Goal: Check status: Check status

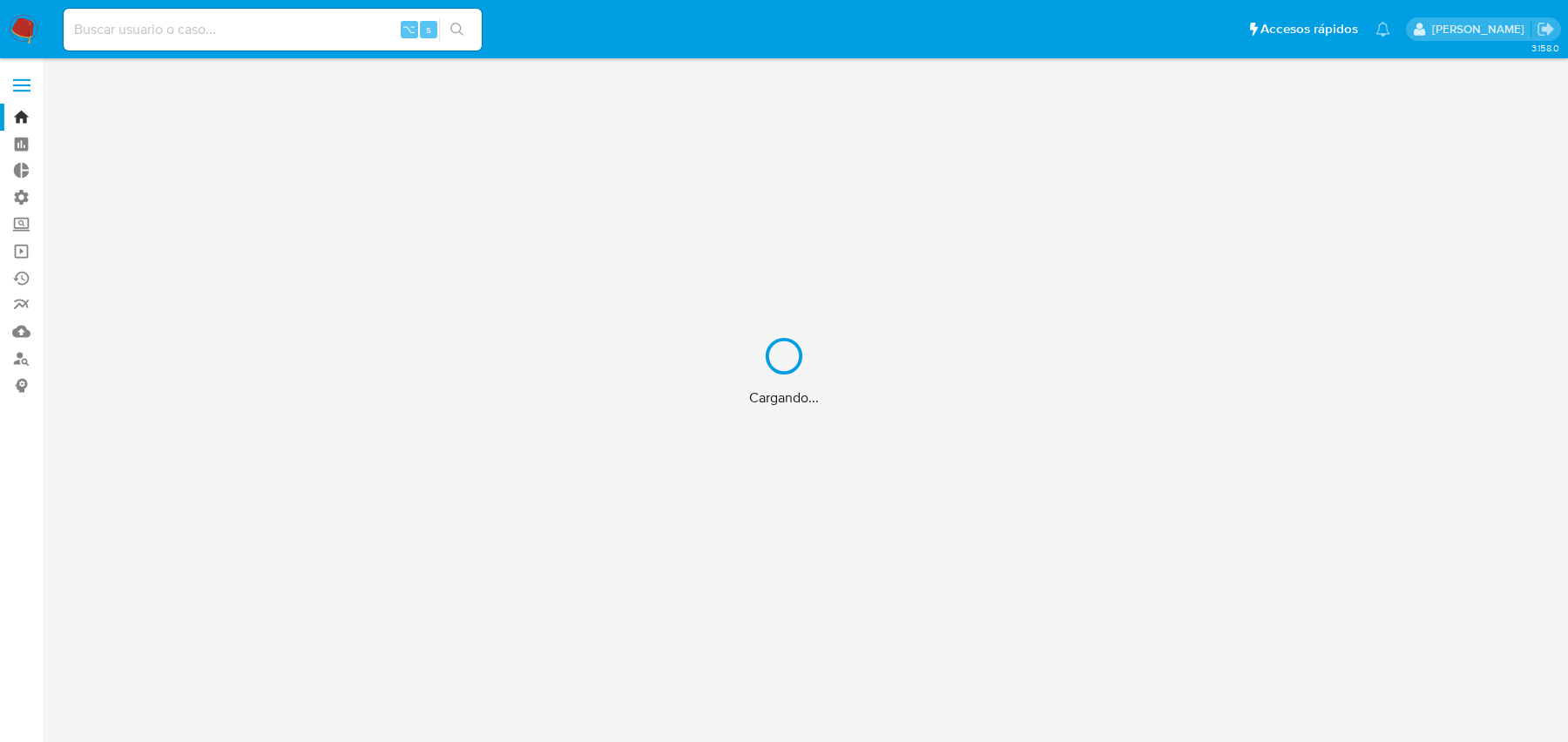
click at [329, 34] on div "Cargando..." at bounding box center [784, 371] width 1568 height 742
click at [296, 33] on input at bounding box center [272, 30] width 418 height 22
paste input "nrxfvM1Nrz06QrKPr8QHOTWO"
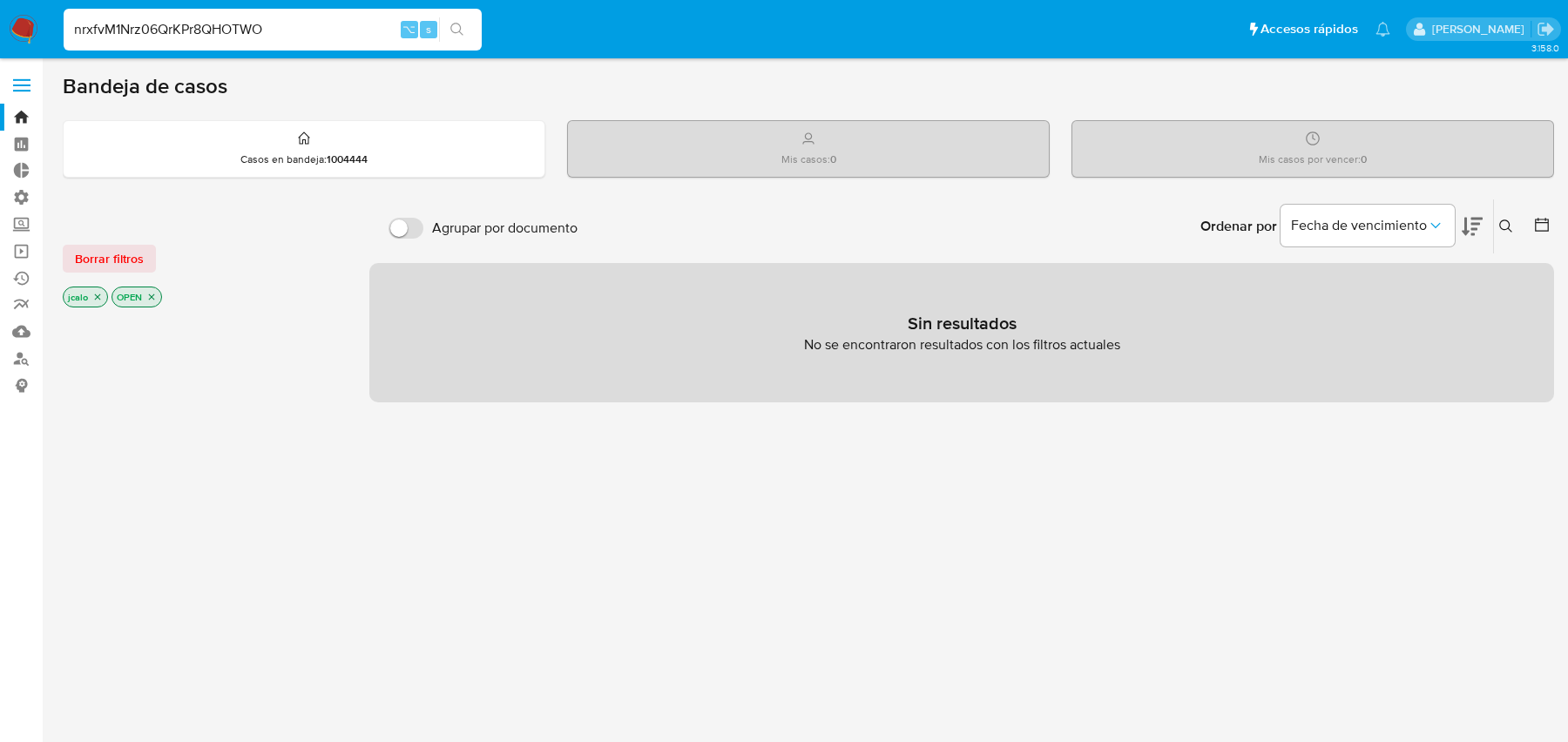
type input "nrxfvM1Nrz06QrKPr8QHOTWO"
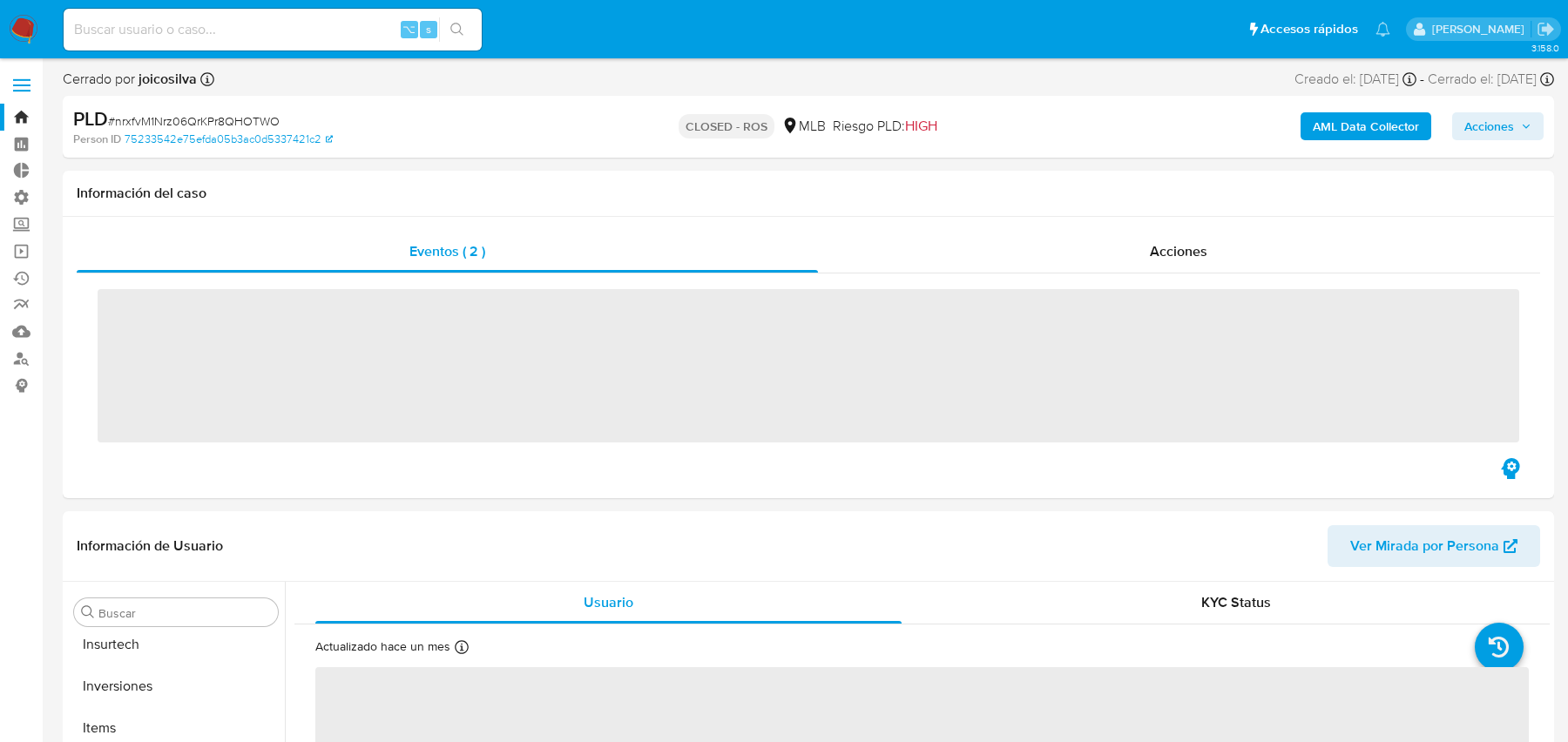
scroll to position [819, 0]
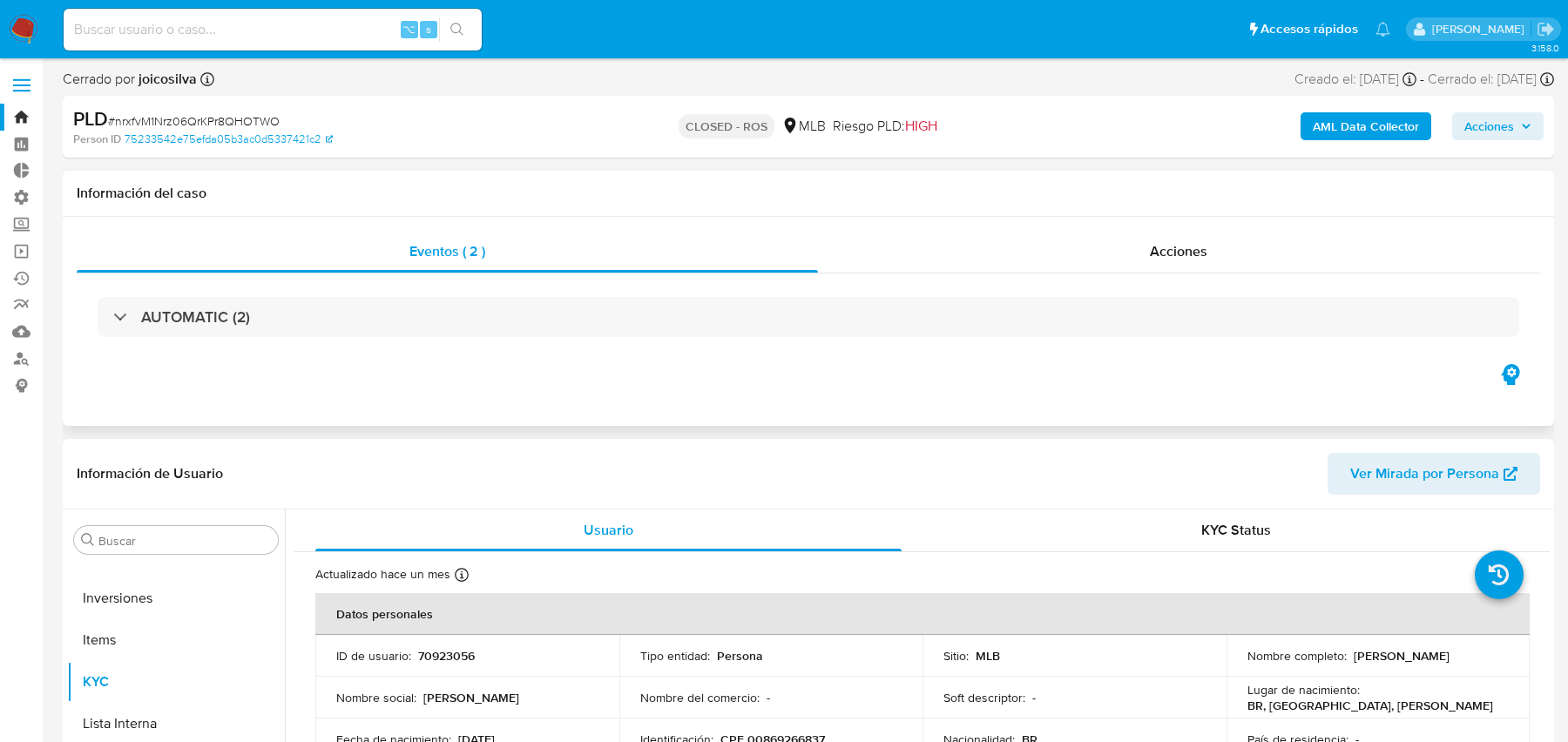
select select "10"
click at [944, 347] on div "AUTOMATIC (2)" at bounding box center [808, 317] width 1463 height 87
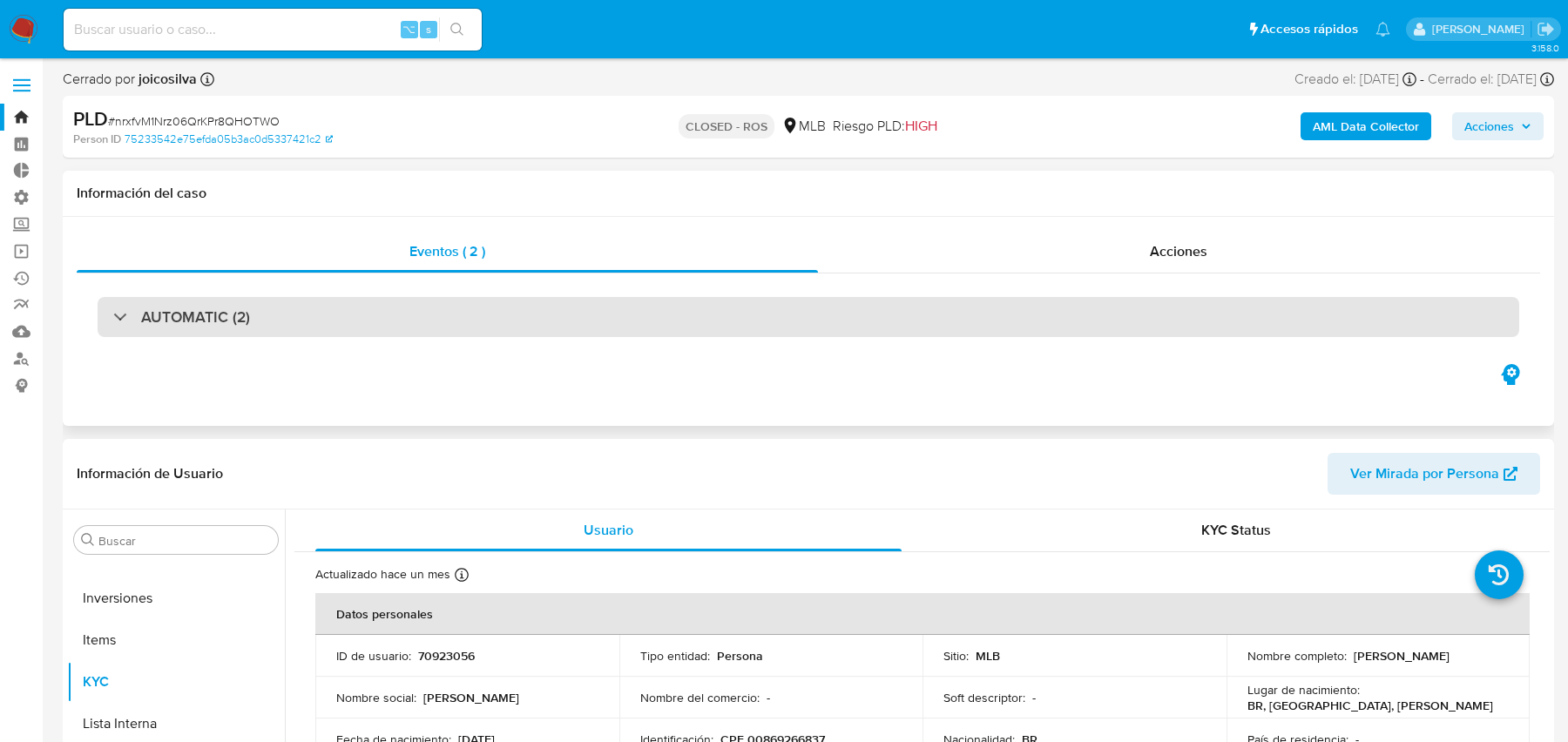
click at [943, 332] on div "AUTOMATIC (2)" at bounding box center [808, 317] width 1421 height 40
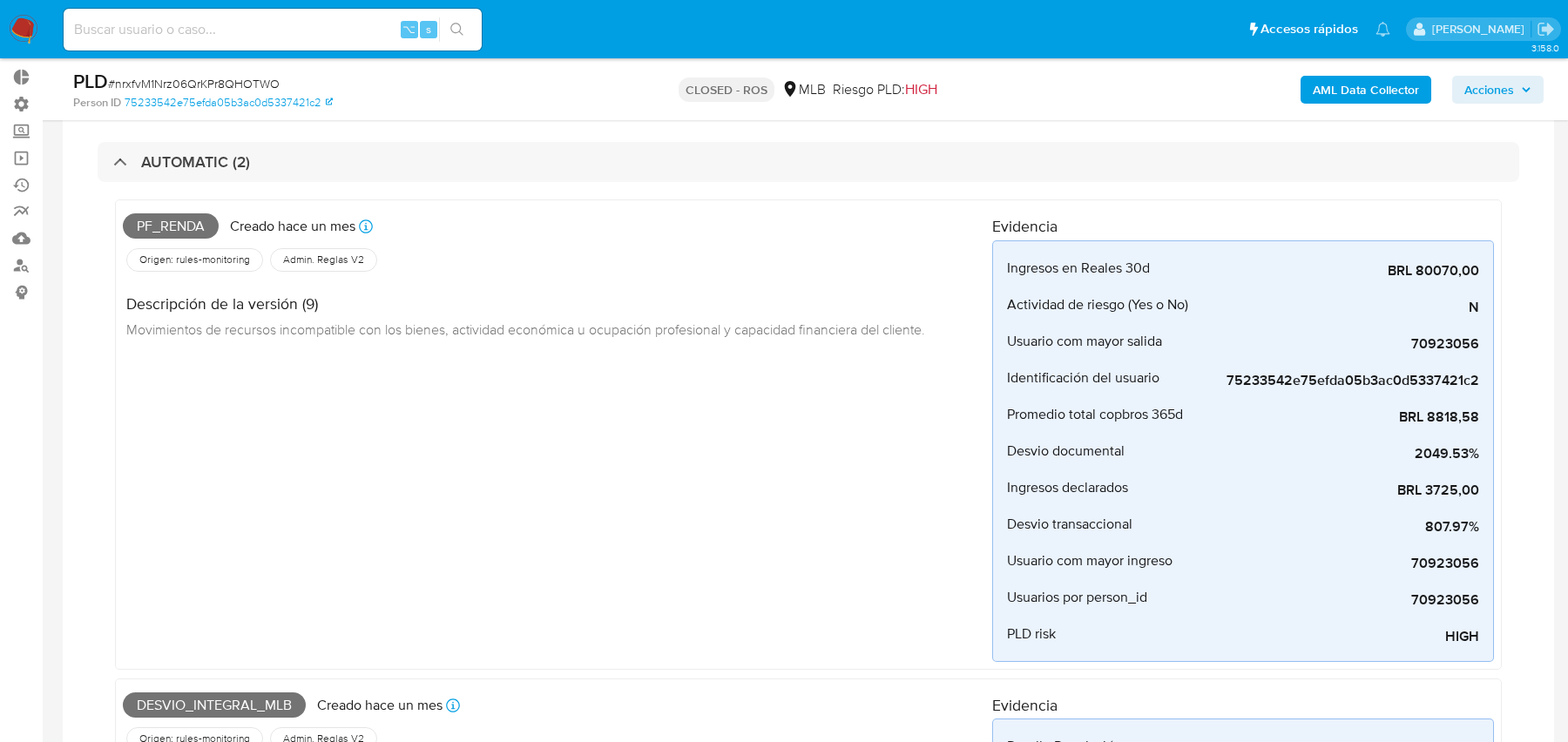
scroll to position [306, 0]
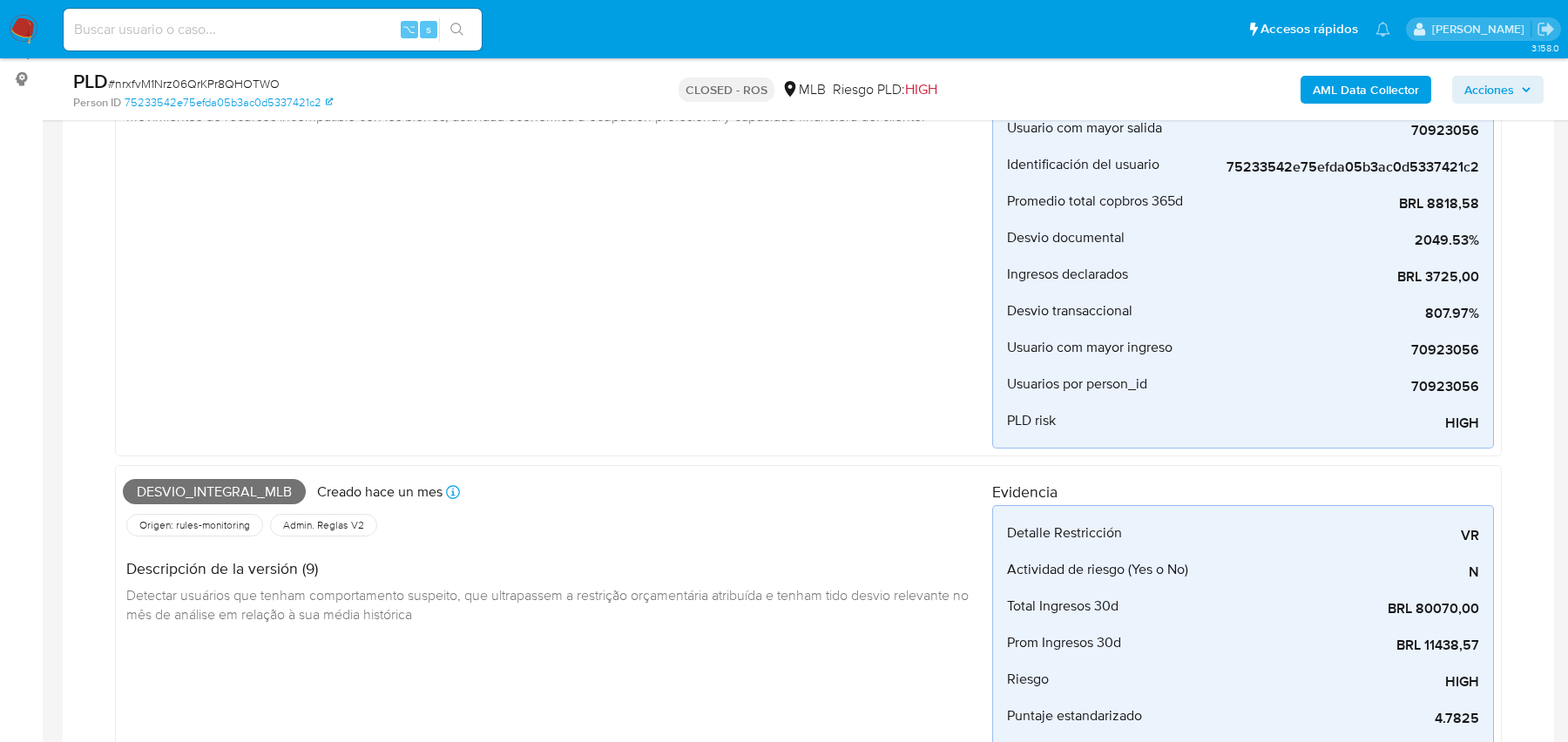
click at [210, 494] on span "Desvio_integral_mlb" at bounding box center [214, 492] width 183 height 26
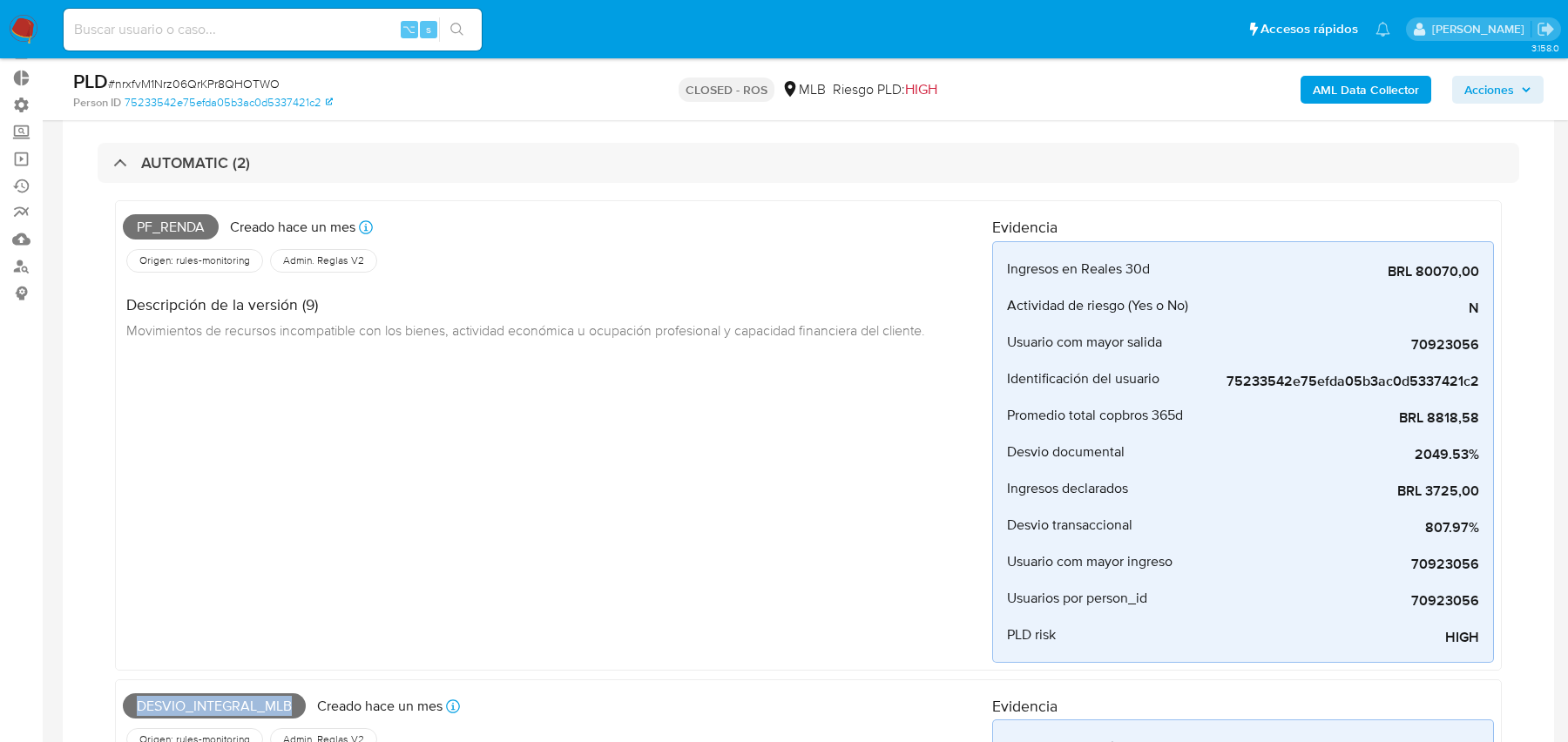
scroll to position [0, 0]
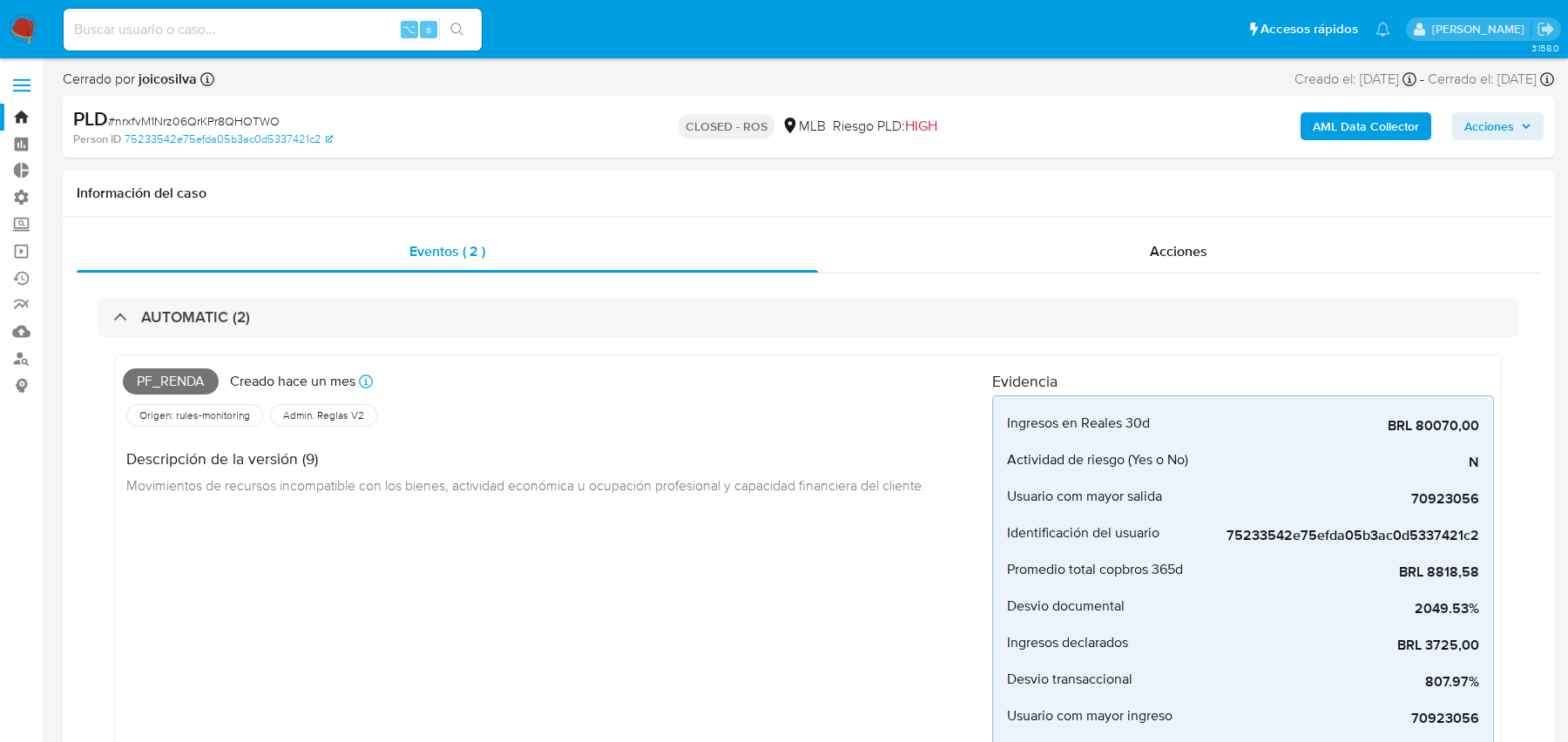
click at [1386, 124] on b "AML Data Collector" at bounding box center [1365, 126] width 106 height 28
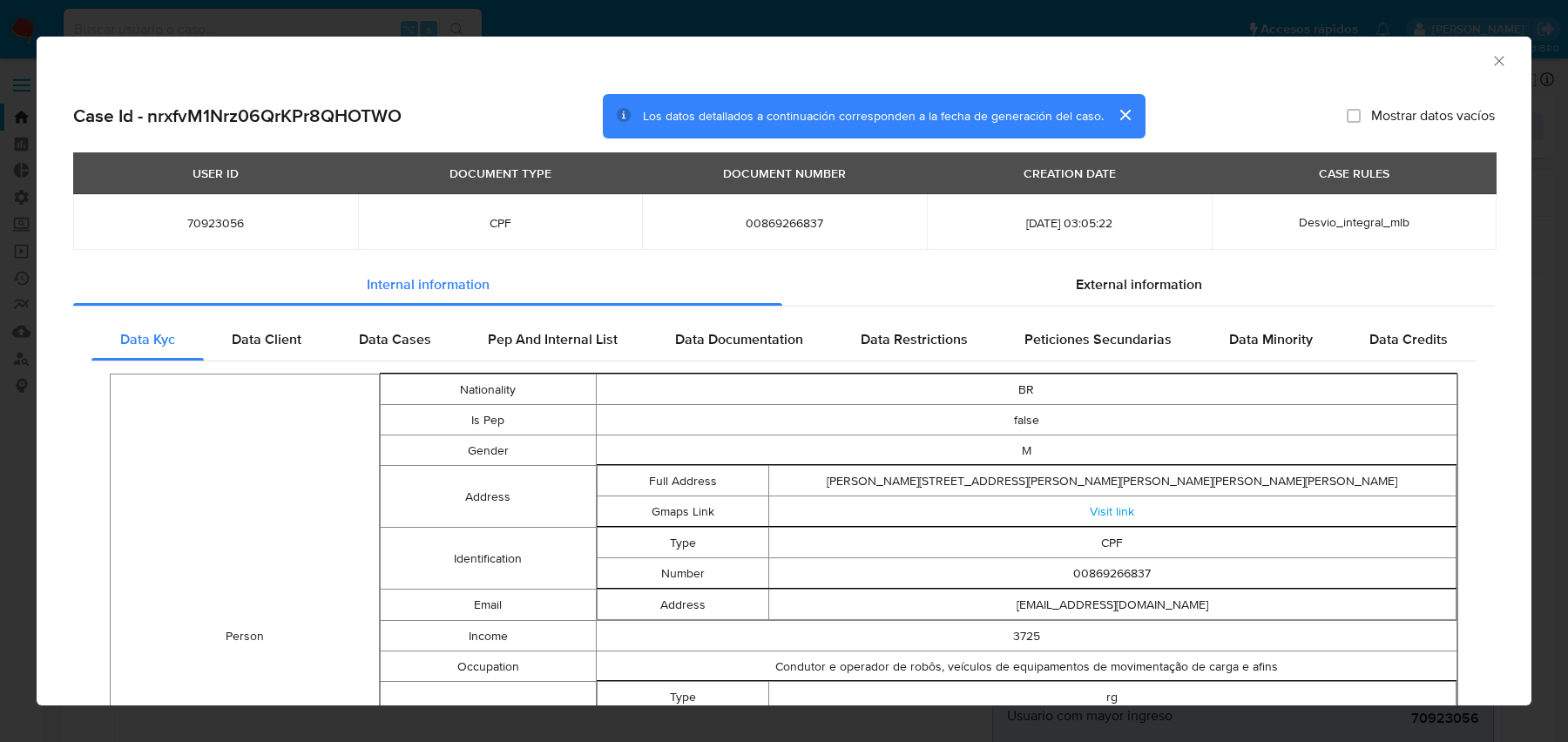
click at [1351, 220] on span "Desvio_integral_mlb" at bounding box center [1353, 222] width 111 height 18
click at [1350, 216] on span "Desvio_integral_mlb" at bounding box center [1353, 222] width 111 height 18
click at [375, 350] on div "Data Cases" at bounding box center [395, 339] width 130 height 42
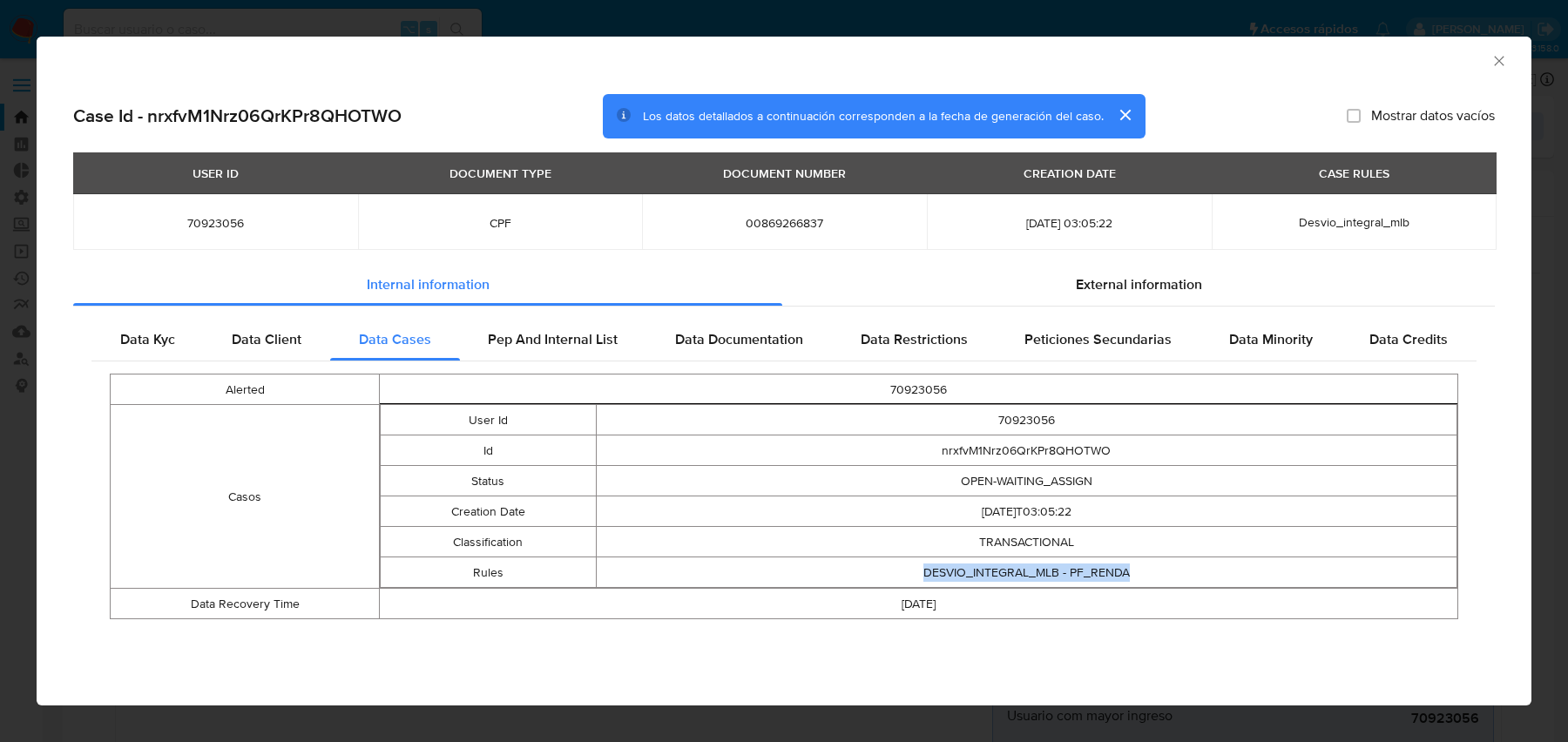
drag, startPoint x: 921, startPoint y: 574, endPoint x: 1275, endPoint y: 574, distance: 354.0
click at [1275, 574] on td "DESVIO_INTEGRAL_MLB - PF_RENDA" at bounding box center [1026, 572] width 861 height 31
click at [989, 496] on td "[DATE]T03:05:22" at bounding box center [1026, 511] width 861 height 31
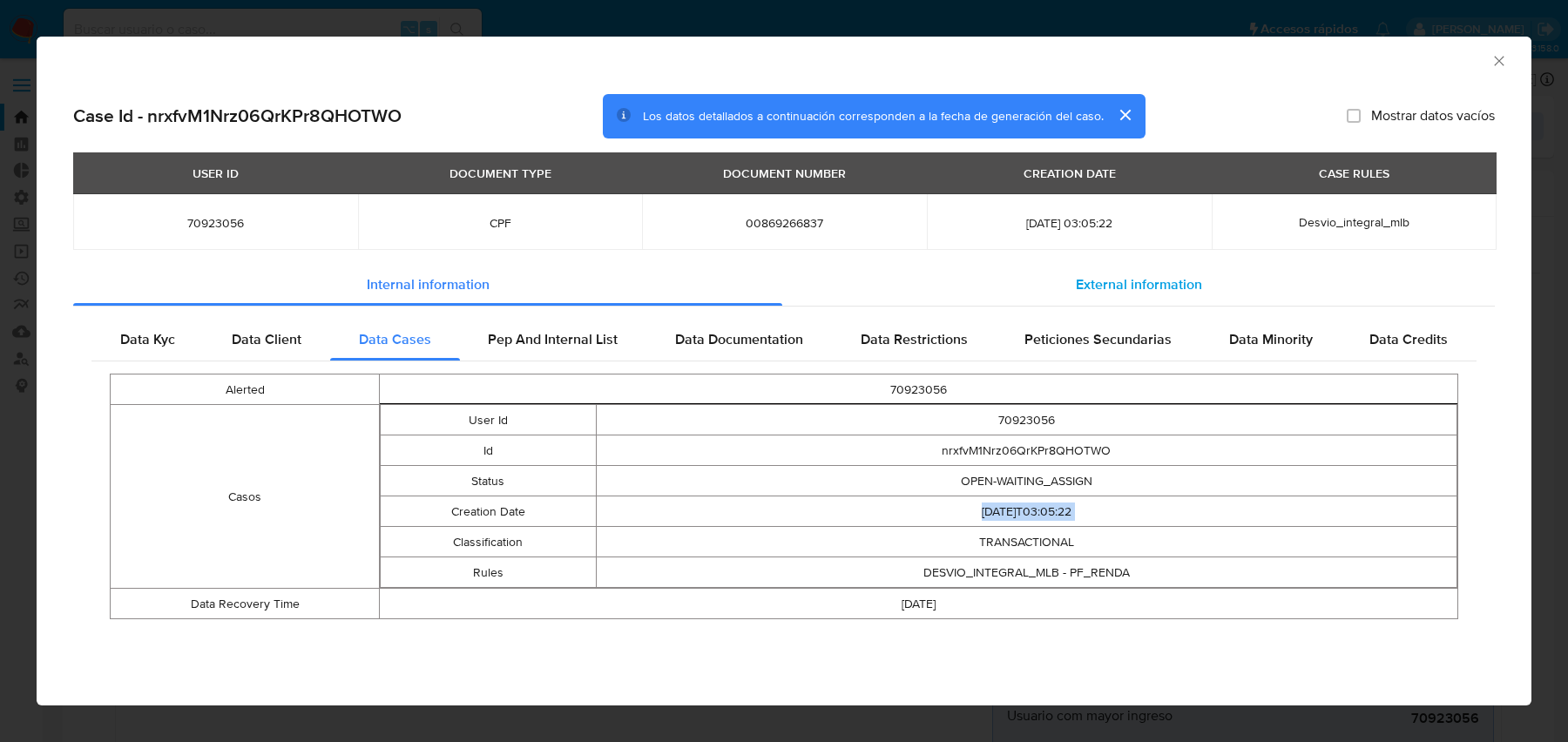
click at [1027, 297] on div "External information" at bounding box center [1138, 284] width 712 height 42
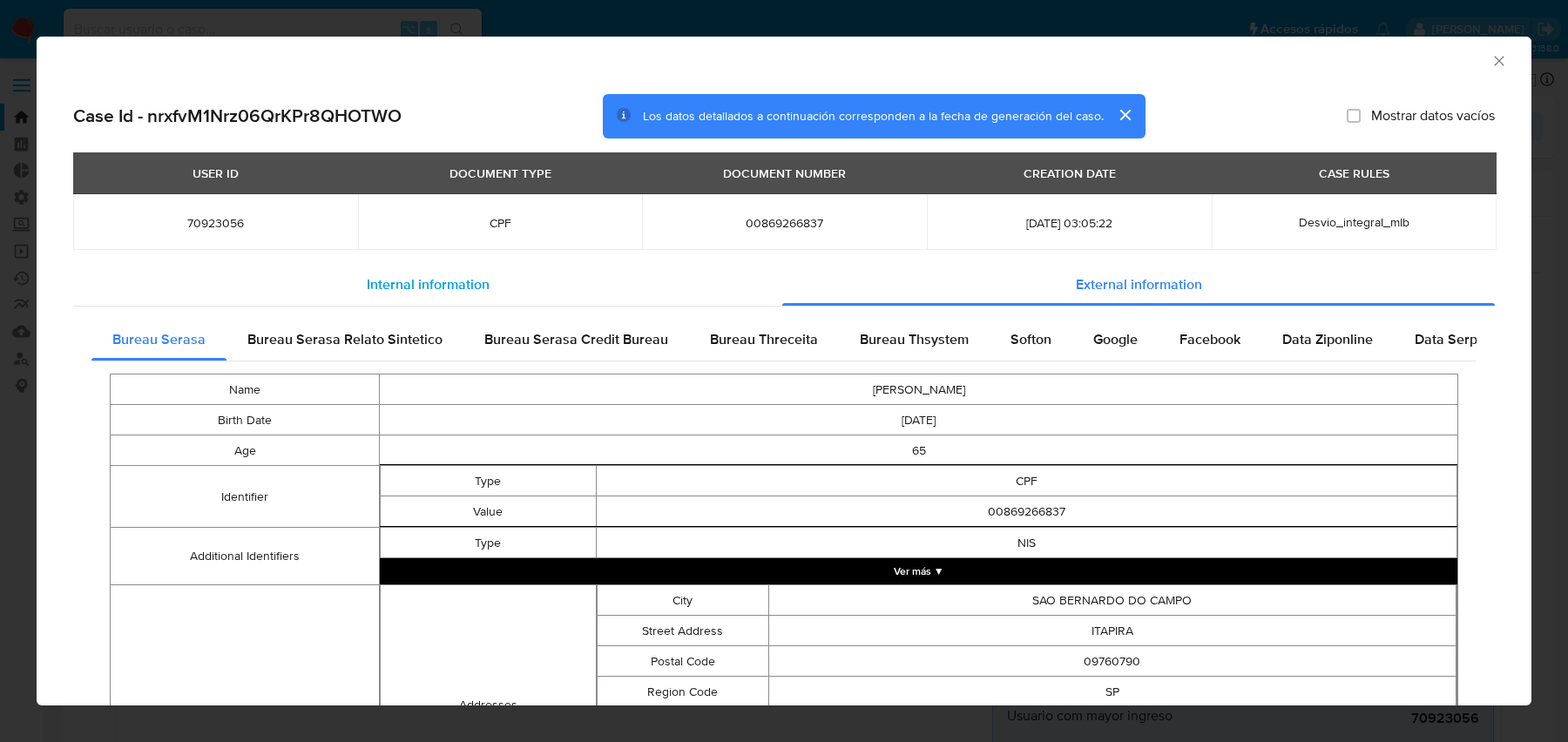
click at [775, 283] on div "Internal information" at bounding box center [427, 284] width 709 height 42
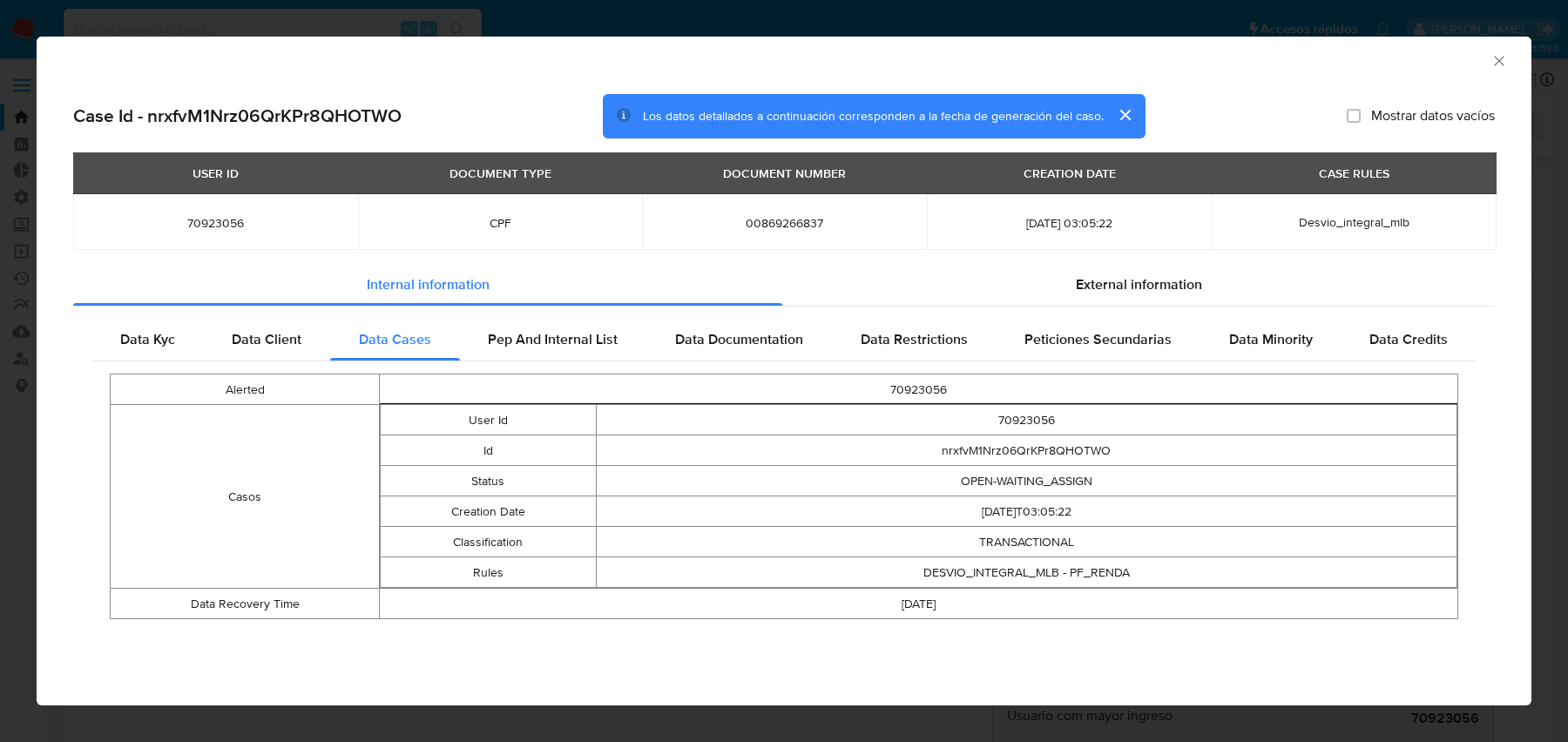
click at [828, 202] on td "00869266837" at bounding box center [784, 222] width 285 height 56
click at [1021, 446] on td "nrxfvM1Nrz06QrKPr8QHOTWO" at bounding box center [1026, 450] width 861 height 31
